Goal: Ask a question

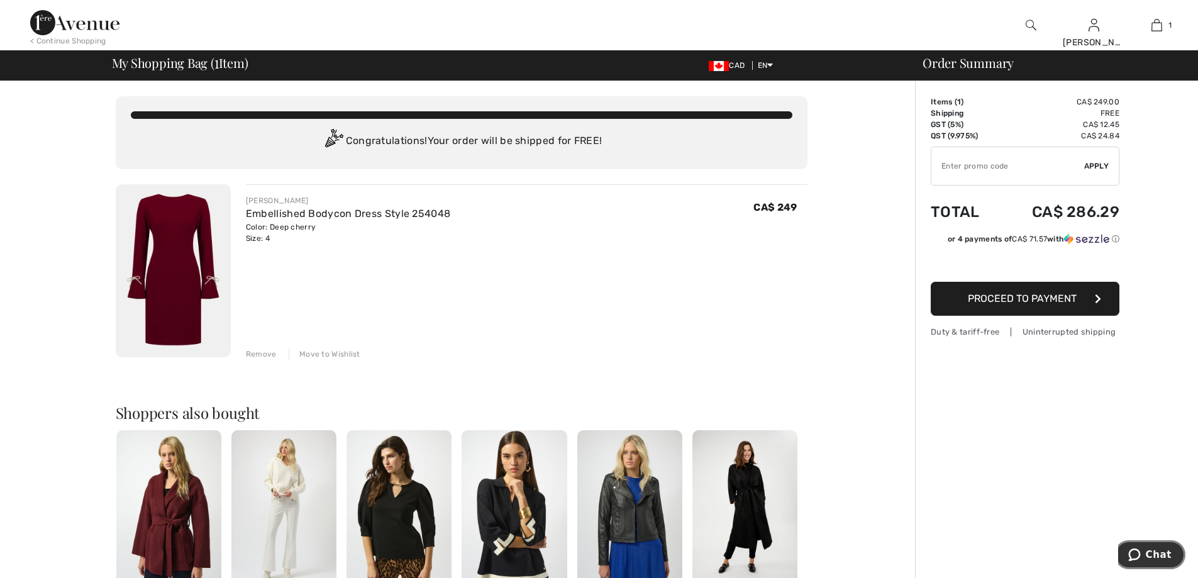
click at [1153, 550] on span "Chat" at bounding box center [1159, 554] width 26 height 11
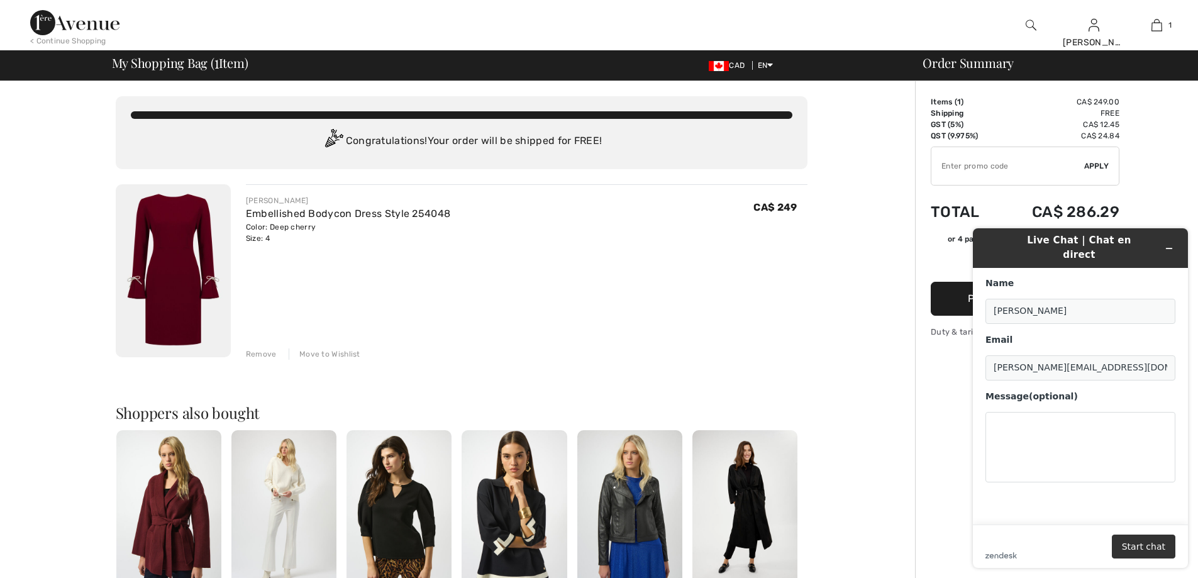
drag, startPoint x: 246, startPoint y: 198, endPoint x: 297, endPoint y: 235, distance: 63.5
click at [297, 235] on div "[PERSON_NAME] Embellished Bodycon Dress Style 254048 Color: Deep cherry Size: 4…" at bounding box center [348, 219] width 204 height 49
copy div "[PERSON_NAME] Embellished Bodycon Dress Style 254048 Color: Deep cherry Size: 4"
click at [1036, 423] on textarea "Message (optional)" at bounding box center [1080, 447] width 190 height 70
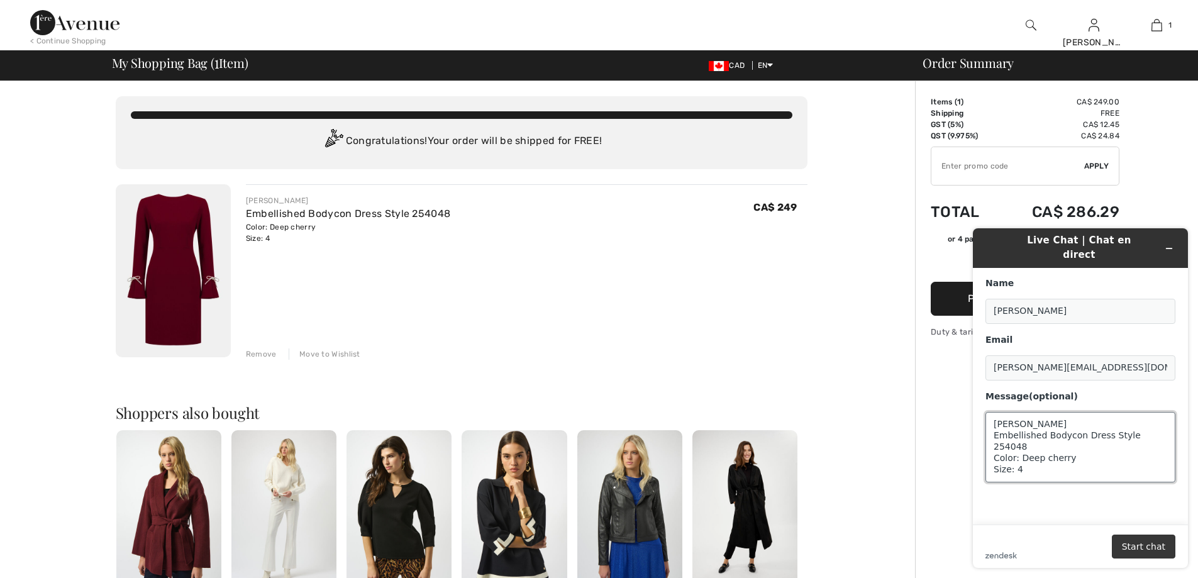
type textarea "[PERSON_NAME] Embellished Bodycon Dress Style 254048 Color: Deep cherry Size: 4"
click at [1134, 549] on button "Start chat" at bounding box center [1144, 546] width 64 height 24
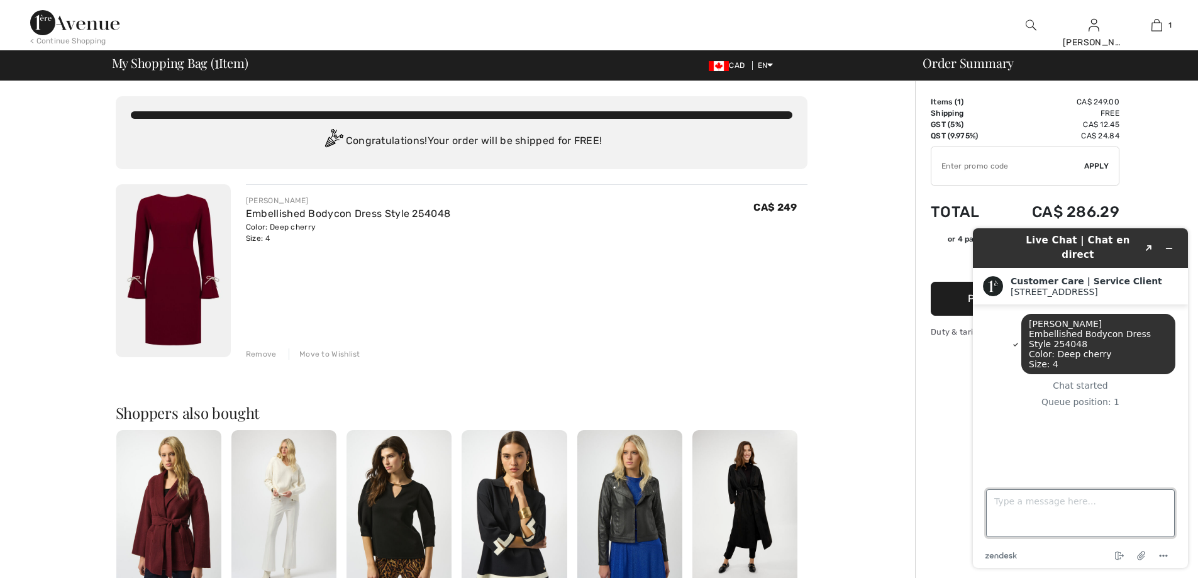
click at [1054, 514] on textarea "Type a message here..." at bounding box center [1080, 513] width 189 height 48
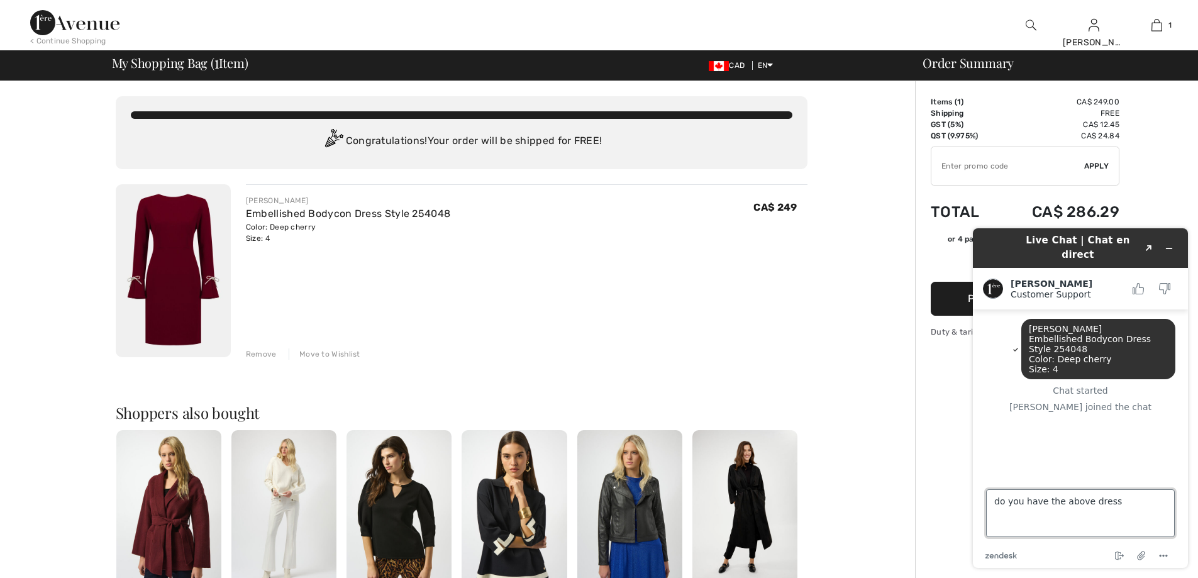
type textarea "do you have the above dress?"
type textarea "can I have a discount code please ?"
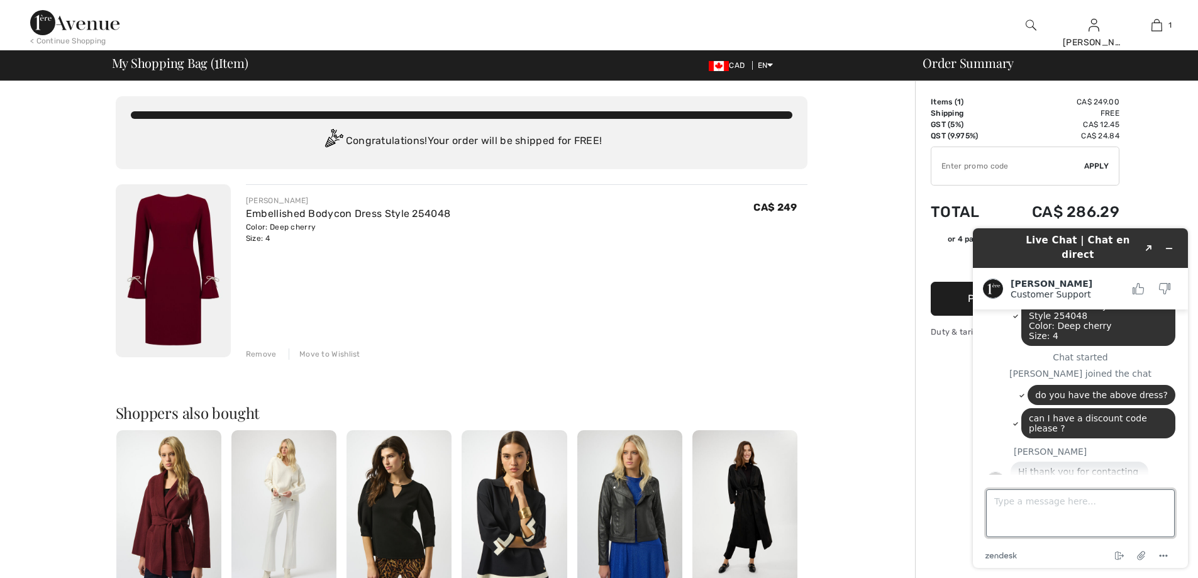
scroll to position [64, 0]
